Goal: Task Accomplishment & Management: Manage account settings

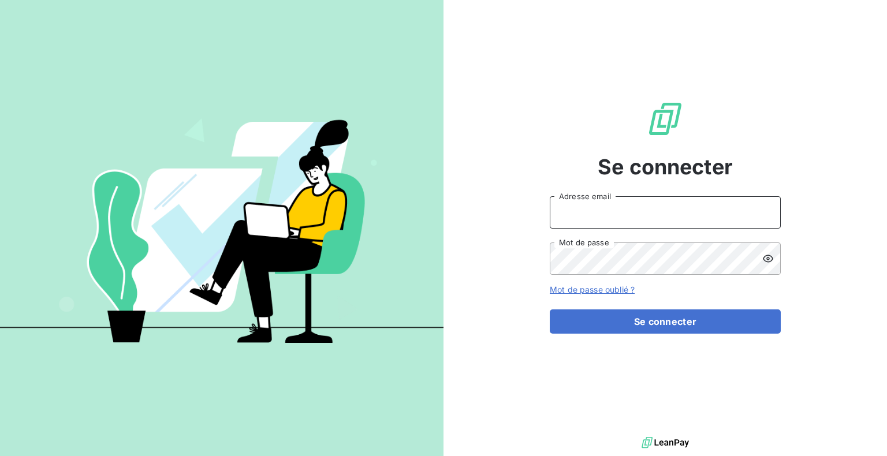
type input "[PERSON_NAME][EMAIL_ADDRESS][DOMAIN_NAME]"
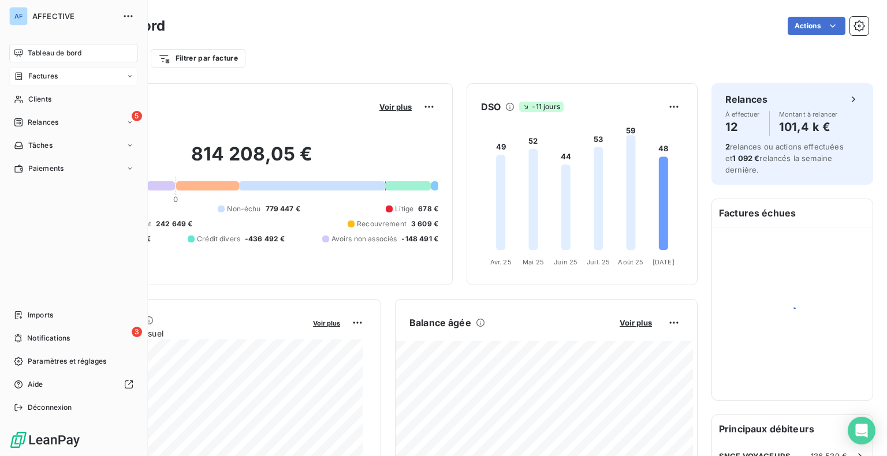
click at [29, 73] on span "Factures" at bounding box center [42, 76] width 29 height 10
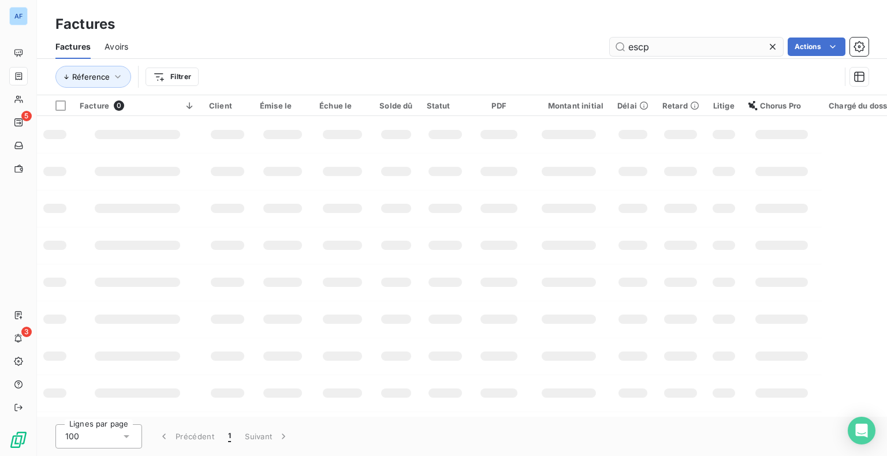
drag, startPoint x: 659, startPoint y: 47, endPoint x: 623, endPoint y: 43, distance: 36.0
click at [623, 43] on input "escp" at bounding box center [696, 47] width 173 height 18
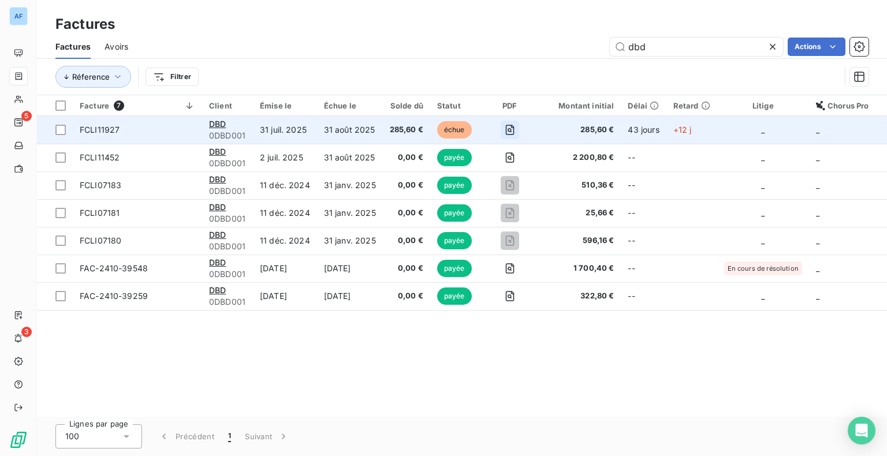
click at [509, 130] on icon "button" at bounding box center [510, 130] width 12 height 12
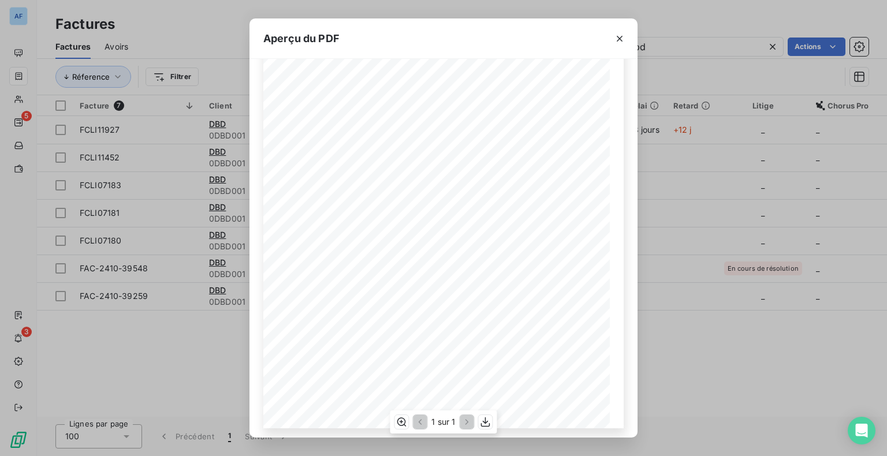
scroll to position [138, 0]
click at [622, 36] on icon "button" at bounding box center [620, 39] width 6 height 6
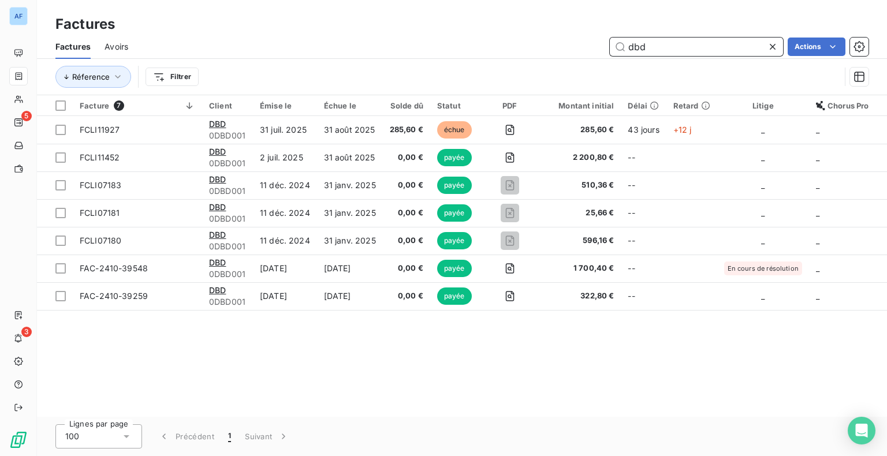
drag, startPoint x: 665, startPoint y: 47, endPoint x: 597, endPoint y: 47, distance: 67.6
click at [597, 47] on div "dbd Actions" at bounding box center [505, 47] width 727 height 18
type input "11597"
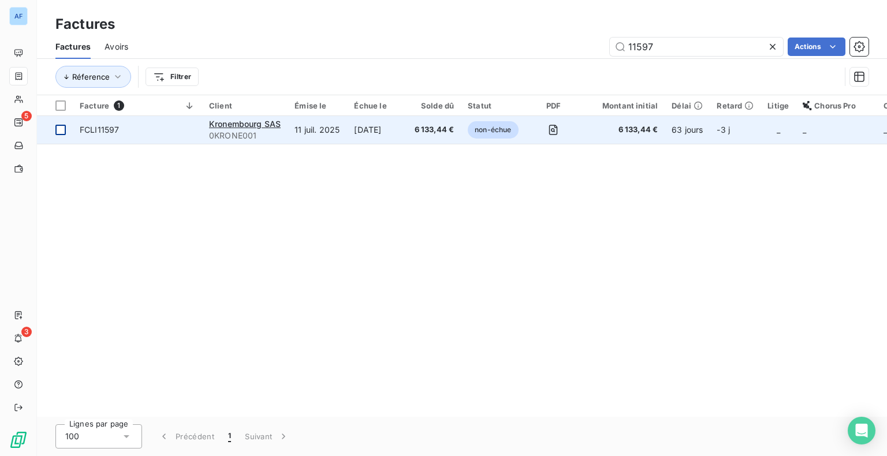
click at [58, 133] on div at bounding box center [60, 130] width 10 height 10
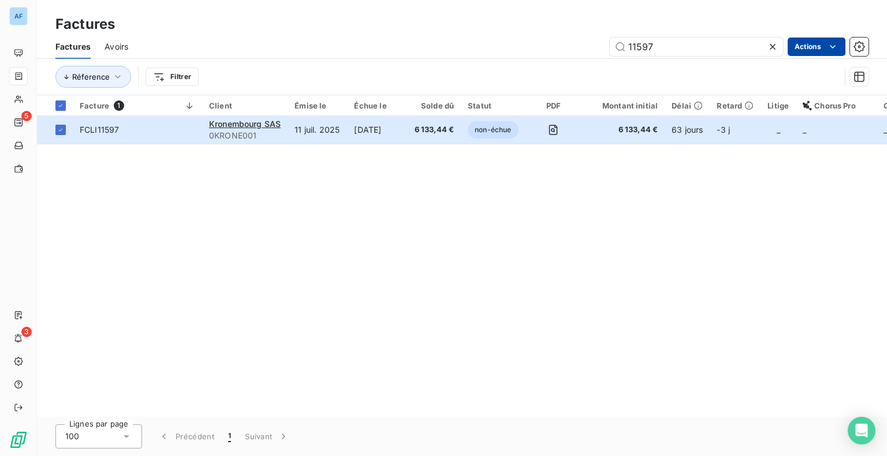
click at [814, 47] on html "AF 5 3 Factures Factures Avoirs 11597 Actions Réference Filtrer Facture 1 Clien…" at bounding box center [443, 228] width 887 height 456
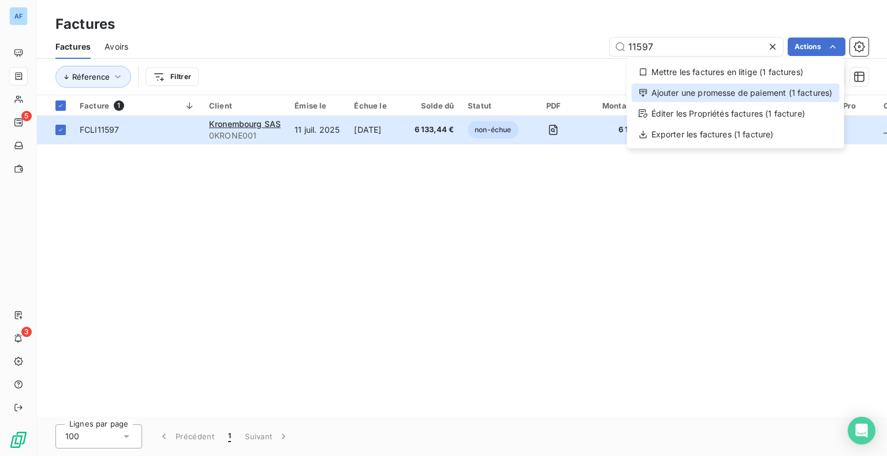
click at [772, 95] on div "Ajouter une promesse de paiement (1 factures)" at bounding box center [736, 93] width 208 height 18
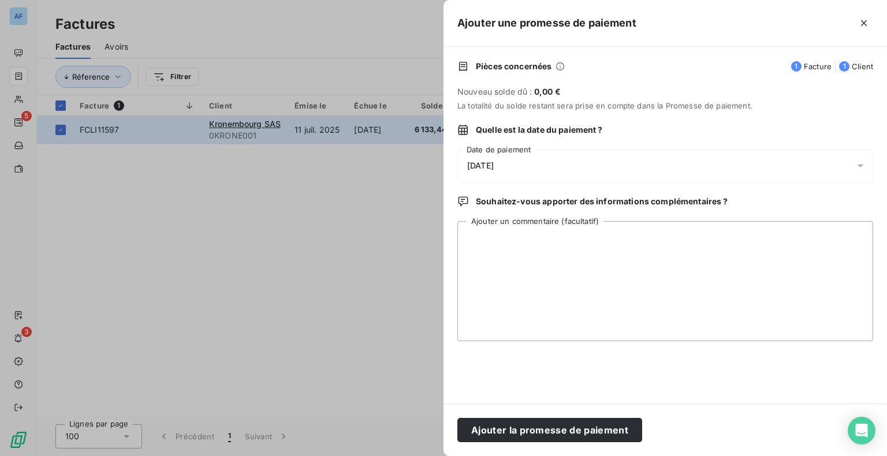
click at [491, 169] on span "[DATE]" at bounding box center [480, 165] width 27 height 9
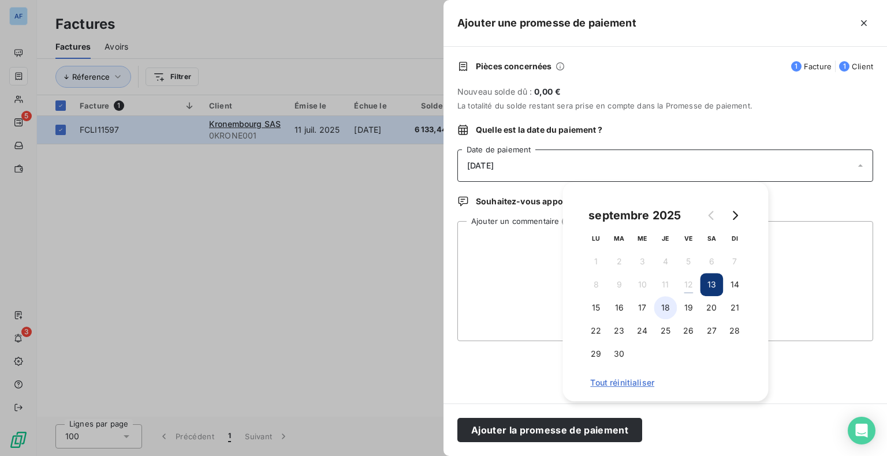
click at [666, 307] on button "18" at bounding box center [665, 307] width 23 height 23
click at [522, 261] on textarea "Ajouter un commentaire (facultatif)" at bounding box center [665, 281] width 416 height 120
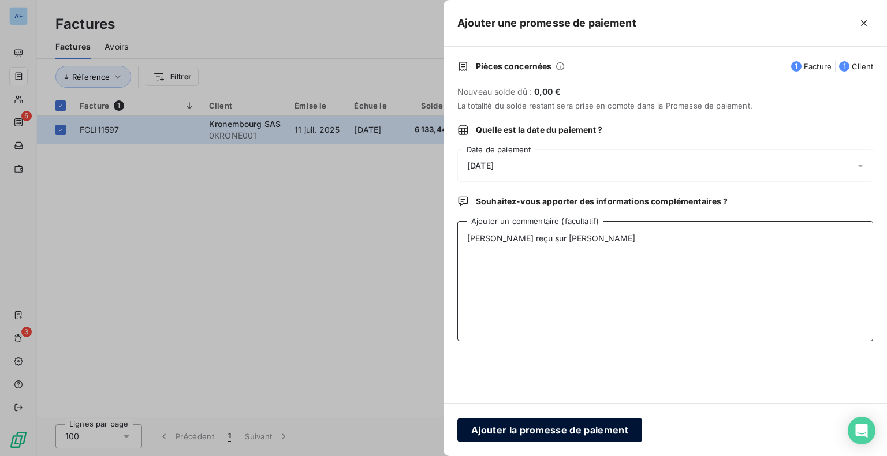
type textarea "[PERSON_NAME] reçu sur [PERSON_NAME]"
click at [547, 432] on button "Ajouter la promesse de paiement" at bounding box center [549, 430] width 185 height 24
